Goal: Information Seeking & Learning: Learn about a topic

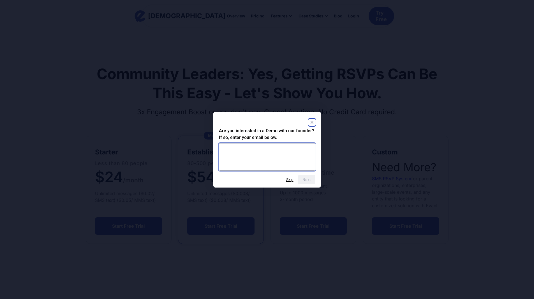
click at [240, 149] on textarea at bounding box center [267, 156] width 96 height 27
type textarea "*"
paste textarea "**********"
type textarea "**********"
click at [304, 179] on button "Next" at bounding box center [306, 179] width 17 height 9
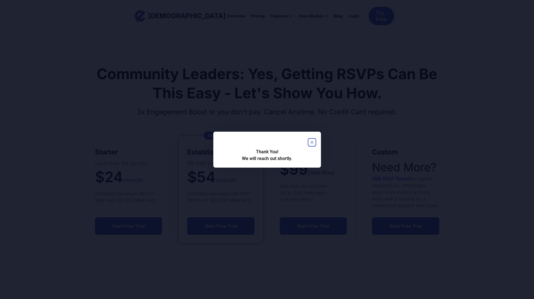
click at [312, 142] on icon "Close" at bounding box center [311, 142] width 3 height 3
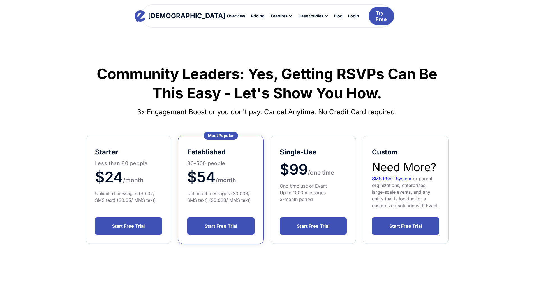
click at [211, 182] on span "$54" at bounding box center [201, 177] width 28 height 18
drag, startPoint x: 217, startPoint y: 194, endPoint x: 241, endPoint y: 193, distance: 23.8
click at [241, 193] on div "Unlimited messages ($0.008/ SMS text) ($0.028/ MMS text)" at bounding box center [220, 196] width 67 height 13
drag, startPoint x: 248, startPoint y: 193, endPoint x: 205, endPoint y: 195, distance: 43.2
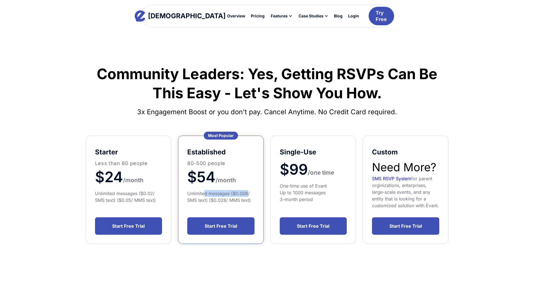
click at [204, 195] on div "Unlimited messages ($0.008/ SMS text) ($0.028/ MMS text)" at bounding box center [220, 196] width 67 height 13
click at [205, 195] on div "Unlimited messages ($0.008/ SMS text) ($0.028/ MMS text)" at bounding box center [220, 196] width 67 height 13
click at [209, 202] on div "Unlimited messages ($0.008/ SMS text) ($0.028/ MMS text)" at bounding box center [220, 196] width 67 height 13
click at [189, 179] on span "$54" at bounding box center [201, 177] width 28 height 18
click at [198, 178] on span "$54" at bounding box center [201, 177] width 28 height 18
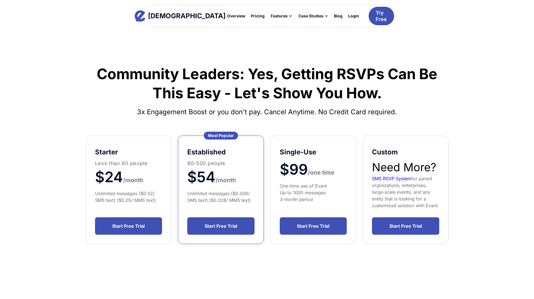
click at [203, 179] on span "$54" at bounding box center [201, 177] width 28 height 18
click at [207, 179] on span "$54" at bounding box center [201, 177] width 28 height 18
click at [213, 178] on span "$54" at bounding box center [201, 177] width 28 height 18
click at [202, 177] on span "$54" at bounding box center [201, 177] width 28 height 18
drag, startPoint x: 209, startPoint y: 177, endPoint x: 221, endPoint y: 178, distance: 11.5
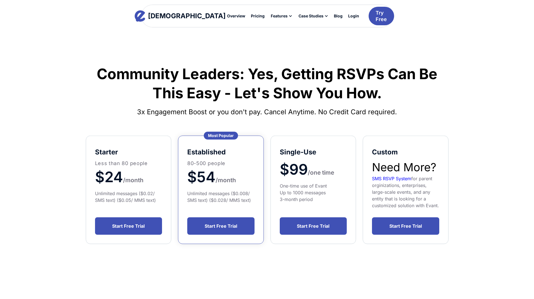
click at [209, 177] on span "$54" at bounding box center [201, 177] width 28 height 18
click at [218, 178] on span "/" at bounding box center [217, 179] width 2 height 7
drag, startPoint x: 203, startPoint y: 179, endPoint x: 182, endPoint y: 178, distance: 21.3
click at [202, 179] on span "$54" at bounding box center [201, 177] width 28 height 18
click at [182, 178] on div "established 80-500 people $54 / month Unlimited messages ($0.008/ SMS text) ($0…" at bounding box center [221, 189] width 86 height 108
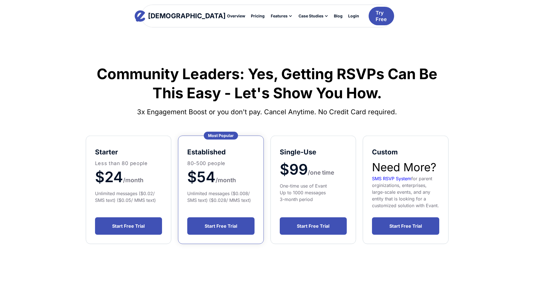
drag, startPoint x: 201, startPoint y: 179, endPoint x: 216, endPoint y: 179, distance: 14.3
click at [202, 179] on span "$54" at bounding box center [201, 177] width 28 height 18
click at [216, 179] on span "$54" at bounding box center [201, 177] width 28 height 18
click at [200, 180] on span "$54" at bounding box center [201, 177] width 28 height 18
click at [202, 179] on span "$54" at bounding box center [201, 177] width 28 height 18
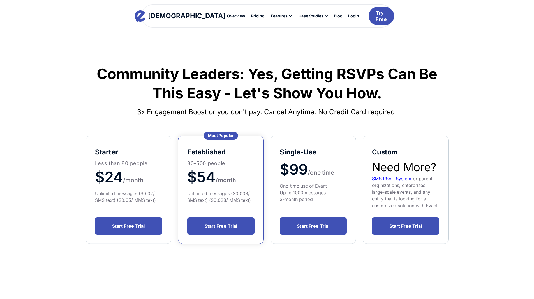
click at [213, 179] on span "$54" at bounding box center [201, 177] width 28 height 18
drag, startPoint x: 214, startPoint y: 179, endPoint x: 207, endPoint y: 181, distance: 7.9
click at [208, 181] on span "$54" at bounding box center [201, 177] width 28 height 18
drag, startPoint x: 200, startPoint y: 182, endPoint x: 193, endPoint y: 180, distance: 7.3
click at [200, 182] on span "$54" at bounding box center [201, 177] width 28 height 18
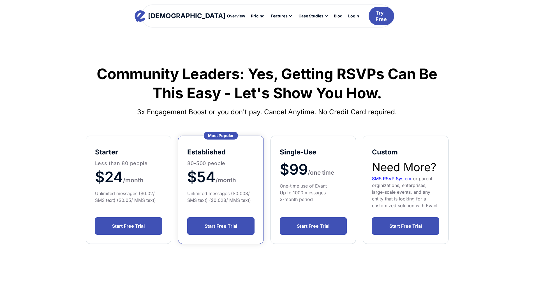
drag, startPoint x: 193, startPoint y: 179, endPoint x: 197, endPoint y: 179, distance: 3.6
click at [197, 179] on span "$54" at bounding box center [201, 177] width 28 height 18
click at [200, 181] on span "$54" at bounding box center [201, 177] width 28 height 18
drag, startPoint x: 191, startPoint y: 176, endPoint x: 194, endPoint y: 177, distance: 3.5
click at [194, 177] on span "$54" at bounding box center [201, 177] width 28 height 18
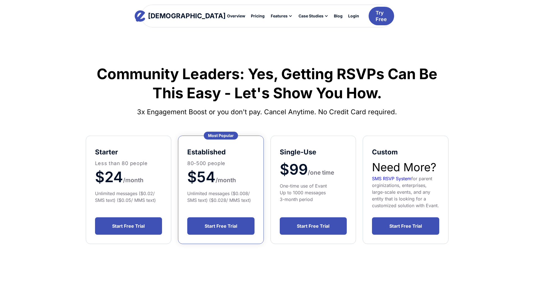
drag, startPoint x: 208, startPoint y: 181, endPoint x: 229, endPoint y: 183, distance: 20.8
click at [208, 181] on span "$54" at bounding box center [201, 177] width 28 height 18
click at [128, 184] on h1 "$24 /month" at bounding box center [128, 177] width 67 height 20
click at [113, 176] on span "$24" at bounding box center [109, 177] width 28 height 18
